Goal: Find specific page/section: Find specific page/section

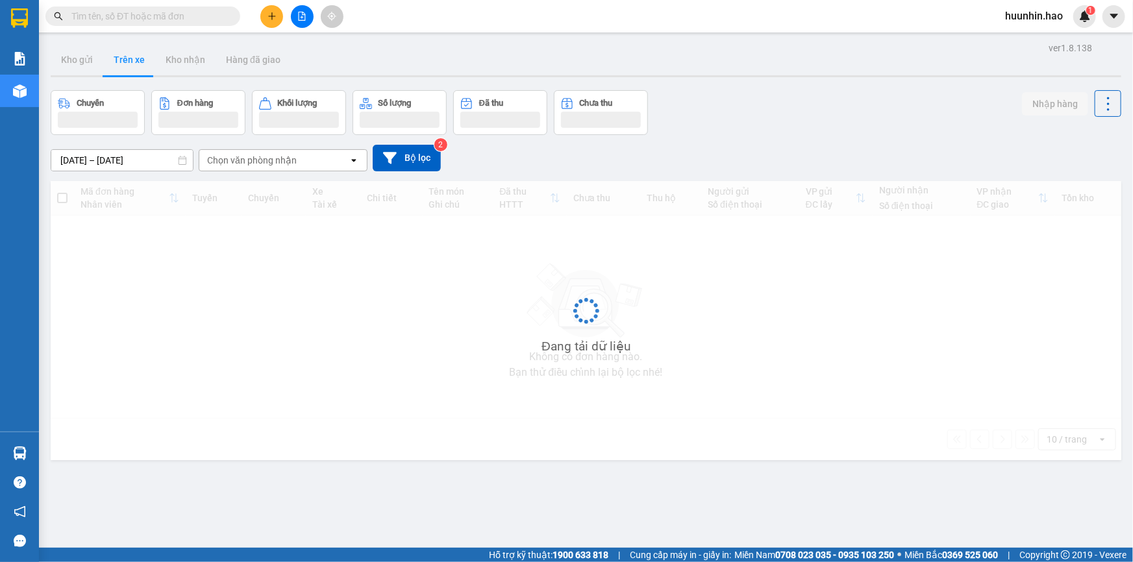
click at [205, 16] on input "text" at bounding box center [147, 16] width 153 height 14
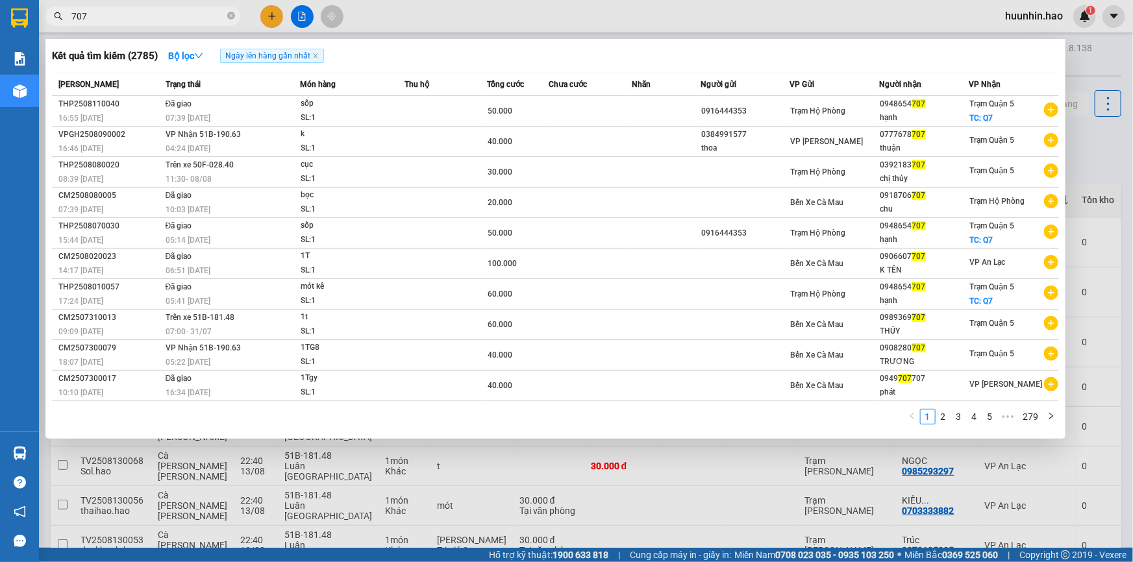
type input "707"
click at [1091, 62] on div at bounding box center [566, 281] width 1133 height 562
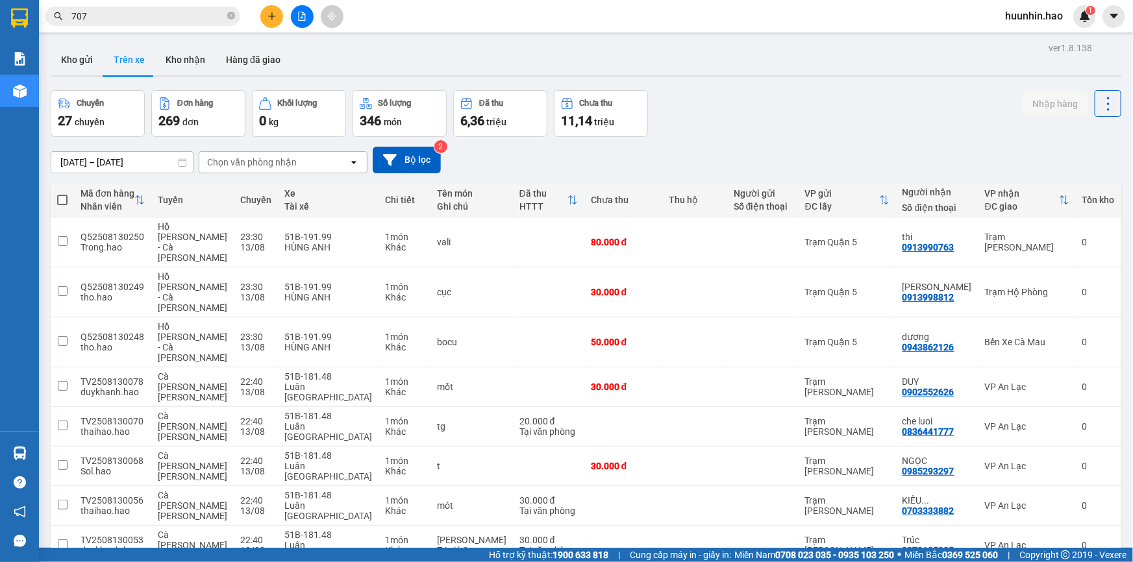
click at [77, 55] on button "Kho gửi" at bounding box center [77, 59] width 53 height 31
